Goal: Register for event/course

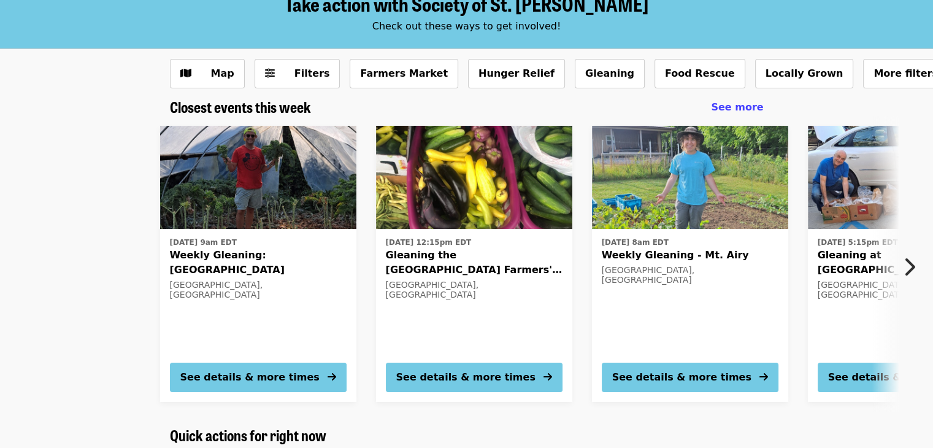
scroll to position [123, 0]
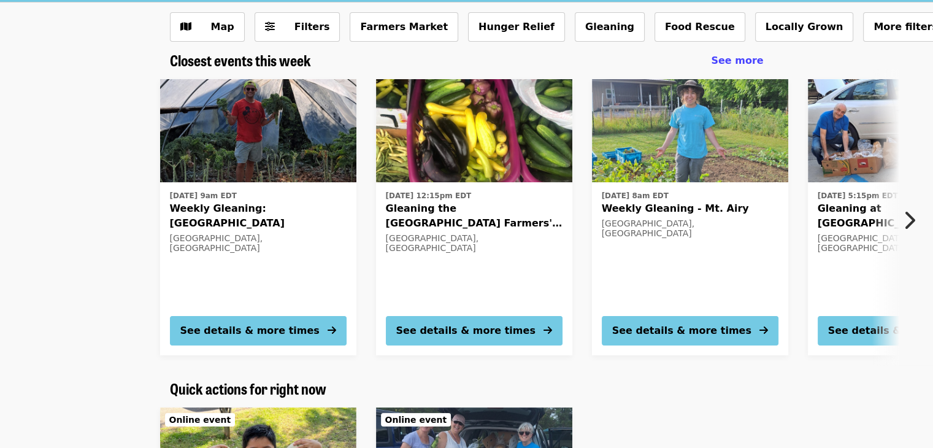
click at [910, 216] on icon "chevron-right icon" at bounding box center [909, 220] width 12 height 23
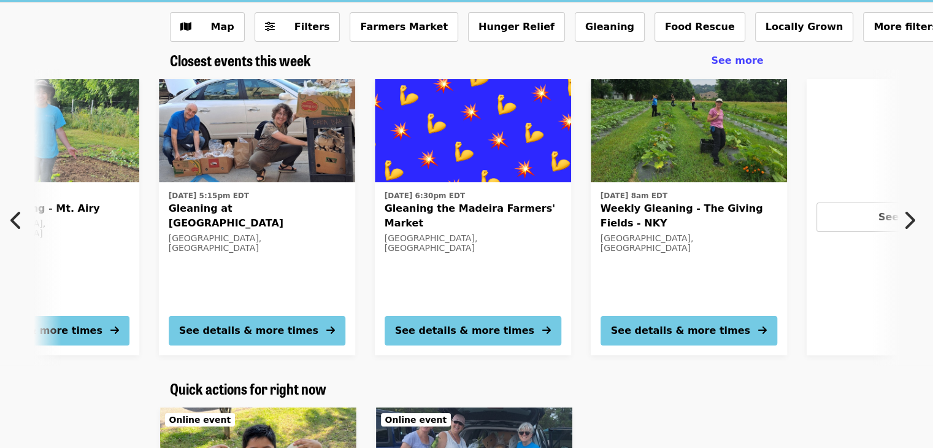
scroll to position [0, 660]
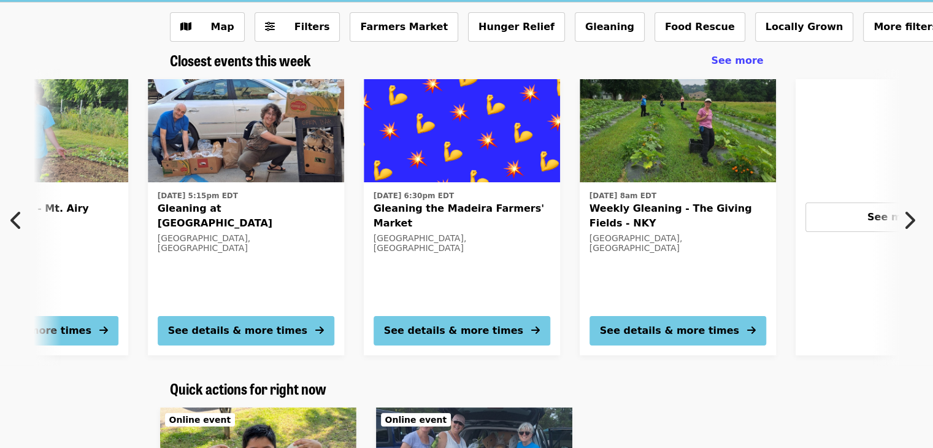
click at [17, 225] on icon "chevron-left icon" at bounding box center [16, 220] width 12 height 23
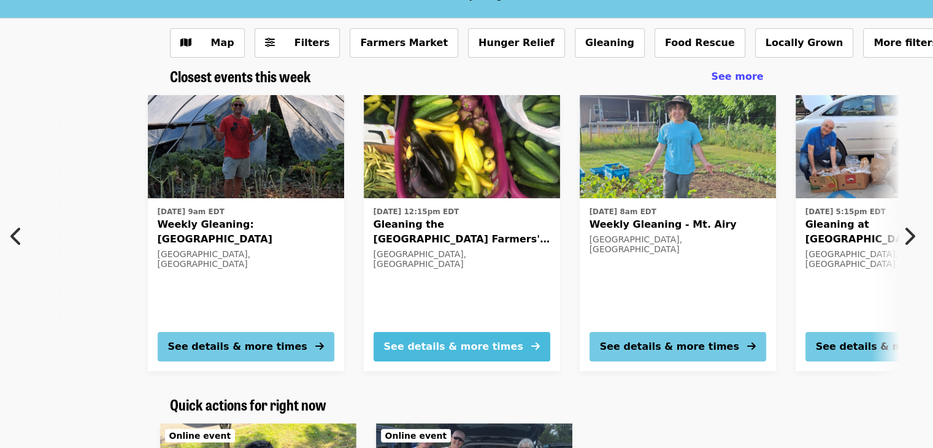
scroll to position [123, 0]
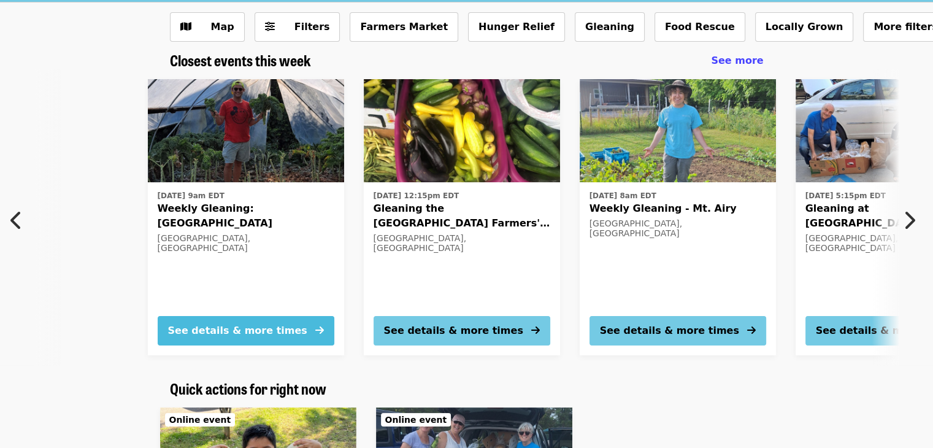
click at [263, 326] on div "See details & more times" at bounding box center [237, 330] width 139 height 15
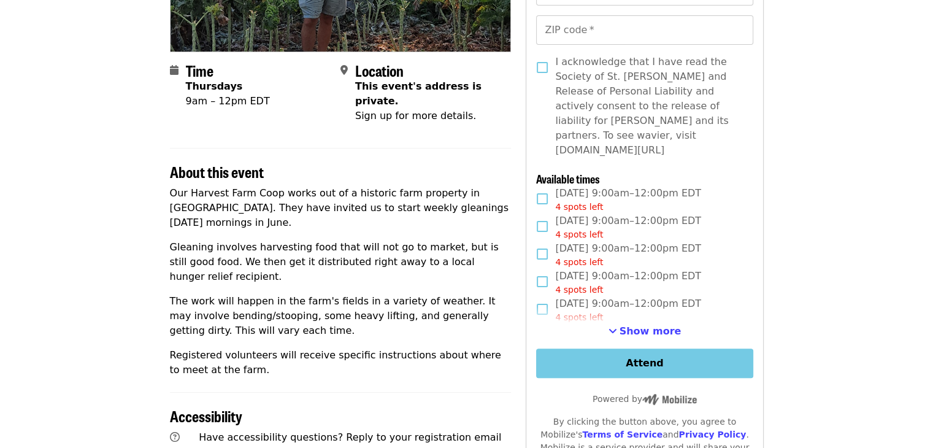
scroll to position [245, 0]
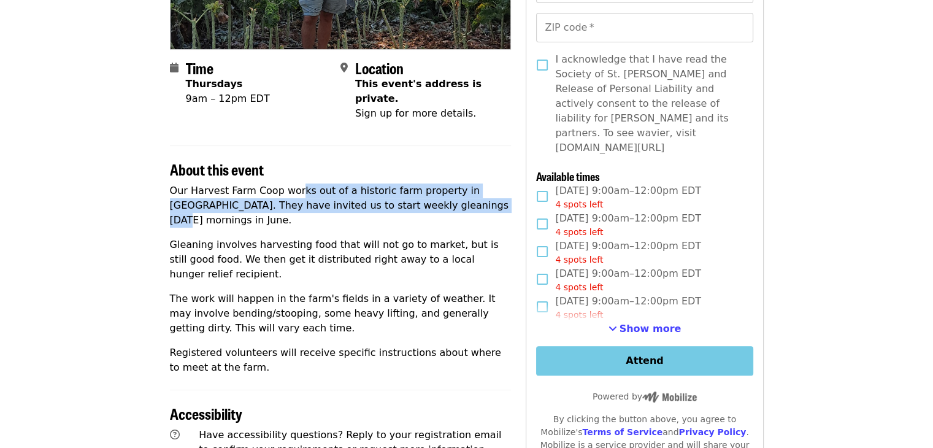
drag, startPoint x: 291, startPoint y: 176, endPoint x: 413, endPoint y: 195, distance: 122.9
click at [413, 195] on p "Our Harvest Farm Coop works out of a historic farm property in [GEOGRAPHIC_DATA…" at bounding box center [341, 205] width 342 height 44
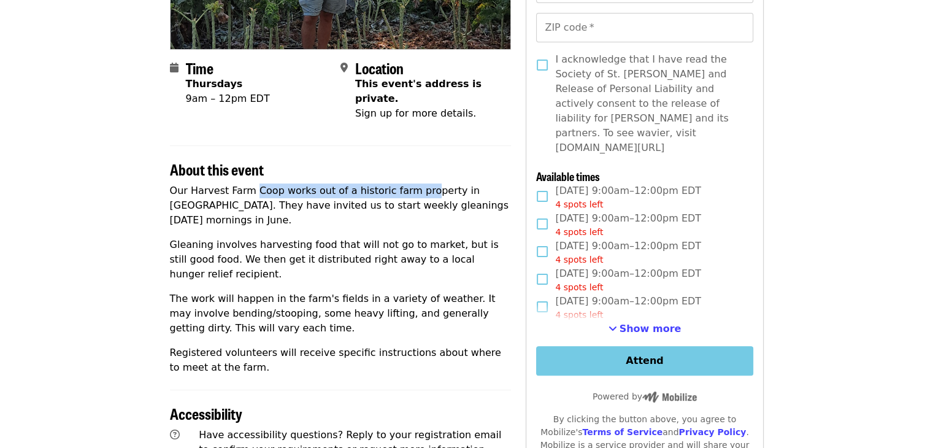
drag, startPoint x: 248, startPoint y: 178, endPoint x: 409, endPoint y: 183, distance: 160.7
click at [409, 183] on p "Our Harvest Farm Coop works out of a historic farm property in [GEOGRAPHIC_DATA…" at bounding box center [341, 205] width 342 height 44
click at [404, 191] on p "Our Harvest Farm Coop works out of a historic farm property in [GEOGRAPHIC_DATA…" at bounding box center [341, 205] width 342 height 44
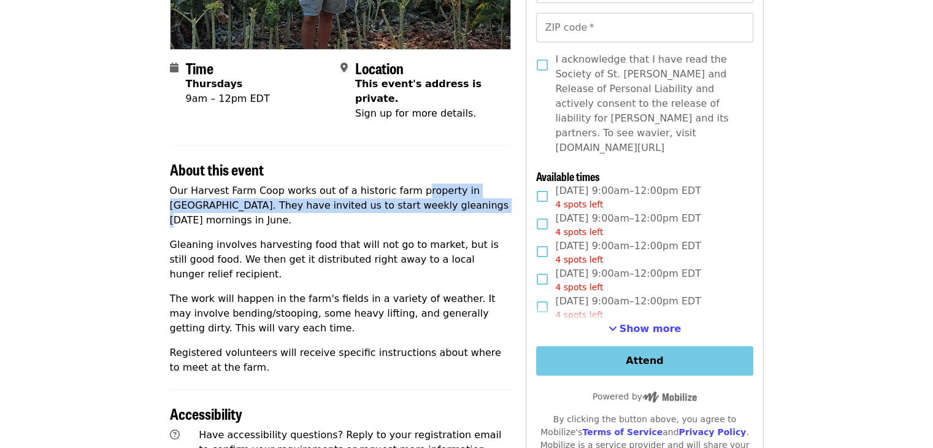
drag, startPoint x: 400, startPoint y: 173, endPoint x: 399, endPoint y: 188, distance: 15.3
click at [399, 188] on p "Our Harvest Farm Coop works out of a historic farm property in [GEOGRAPHIC_DATA…" at bounding box center [341, 205] width 342 height 44
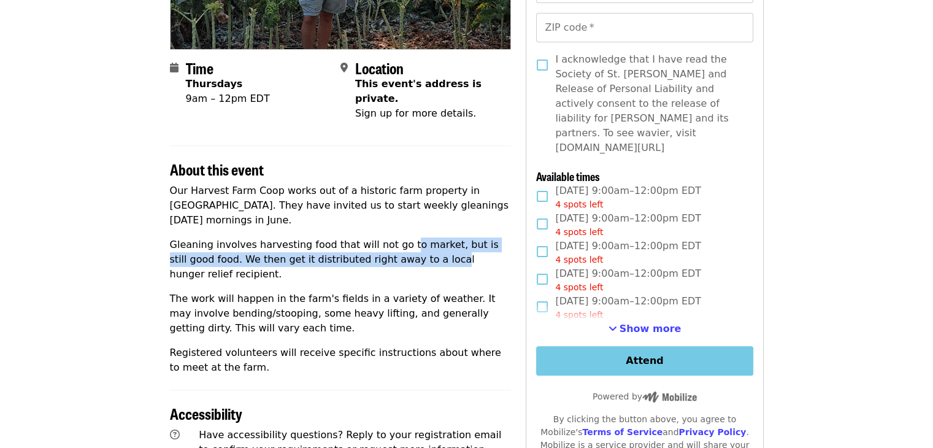
drag, startPoint x: 392, startPoint y: 215, endPoint x: 391, endPoint y: 229, distance: 14.2
click at [391, 237] on p "Gleaning involves harvesting food that will not go to market, but is still good…" at bounding box center [341, 259] width 342 height 44
drag, startPoint x: 380, startPoint y: 212, endPoint x: 441, endPoint y: 231, distance: 63.8
click at [441, 237] on p "Gleaning involves harvesting food that will not go to market, but is still good…" at bounding box center [341, 259] width 342 height 44
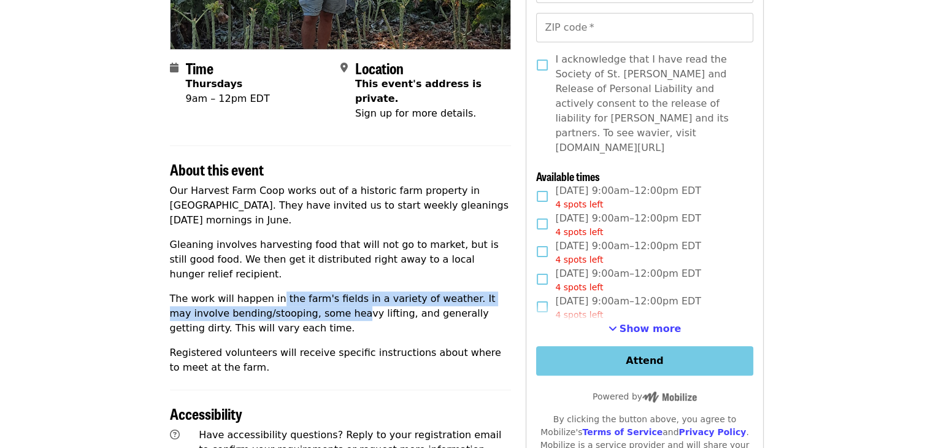
drag, startPoint x: 270, startPoint y: 248, endPoint x: 295, endPoint y: 275, distance: 36.9
click at [295, 291] on p "The work will happen in the farm's fields in a variety of weather. It may invol…" at bounding box center [341, 313] width 342 height 44
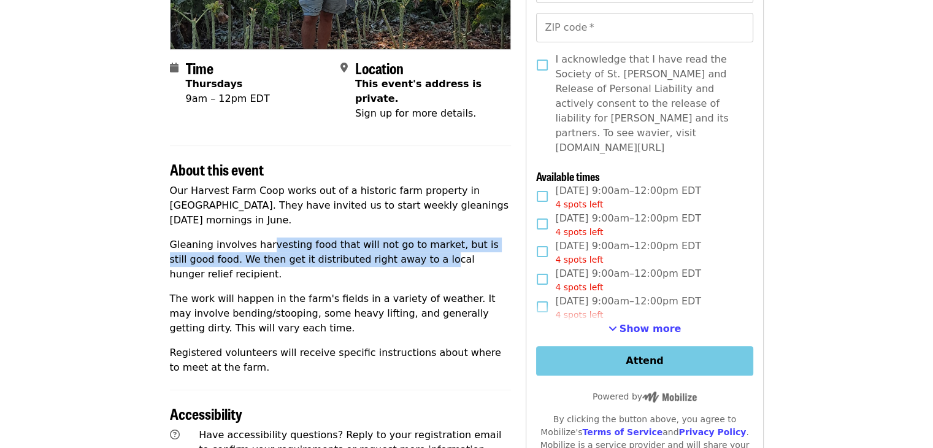
drag, startPoint x: 261, startPoint y: 212, endPoint x: 385, endPoint y: 231, distance: 125.9
click at [385, 237] on p "Gleaning involves harvesting food that will not go to market, but is still good…" at bounding box center [341, 259] width 342 height 44
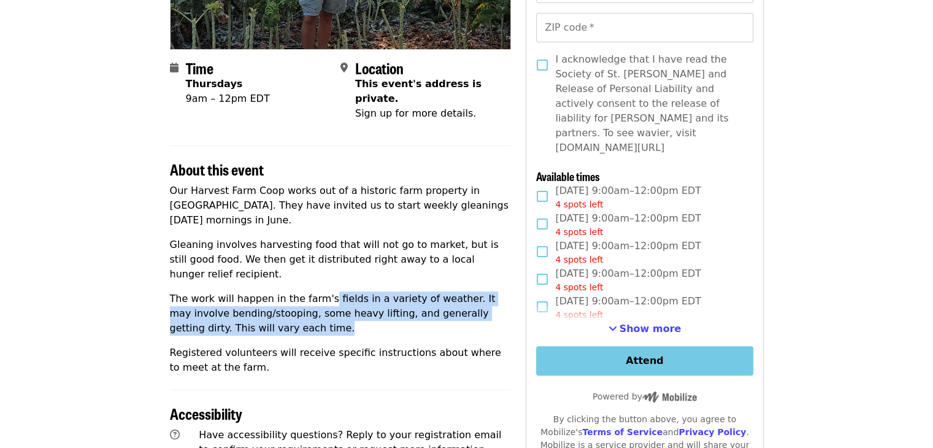
drag, startPoint x: 346, startPoint y: 272, endPoint x: 353, endPoint y: 277, distance: 8.3
click at [353, 291] on p "The work will happen in the farm's fields in a variety of weather. It may invol…" at bounding box center [341, 313] width 342 height 44
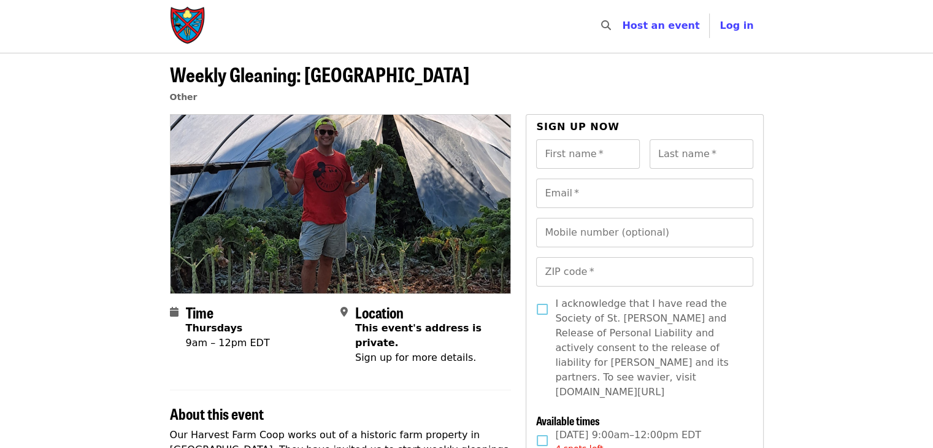
scroll to position [0, 0]
